Goal: Task Accomplishment & Management: Manage account settings

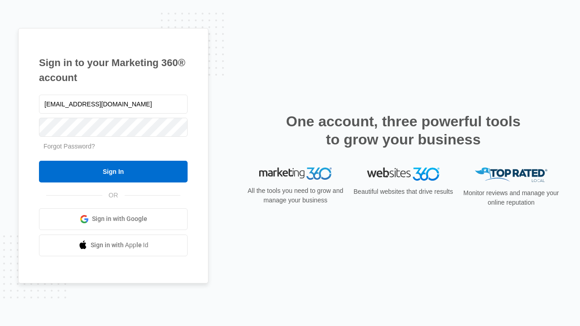
type input "[EMAIL_ADDRESS][DOMAIN_NAME]"
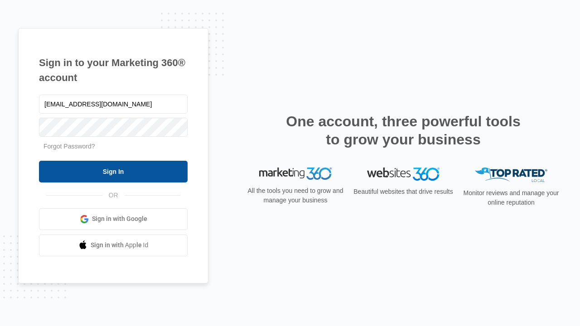
click at [113, 171] on input "Sign In" at bounding box center [113, 172] width 149 height 22
